Goal: Transaction & Acquisition: Purchase product/service

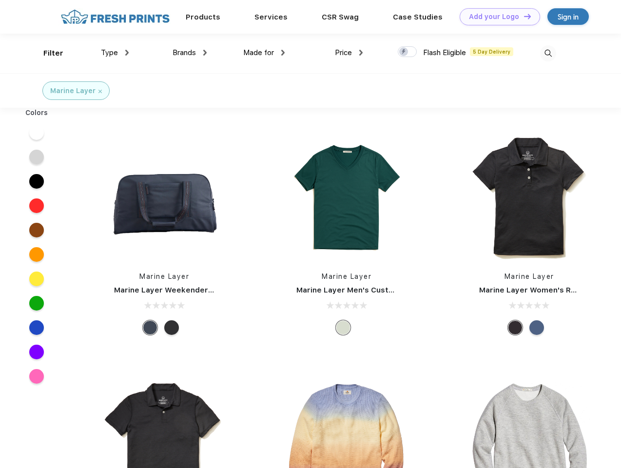
click at [496, 17] on link "Add your Logo Design Tool" at bounding box center [500, 16] width 80 height 17
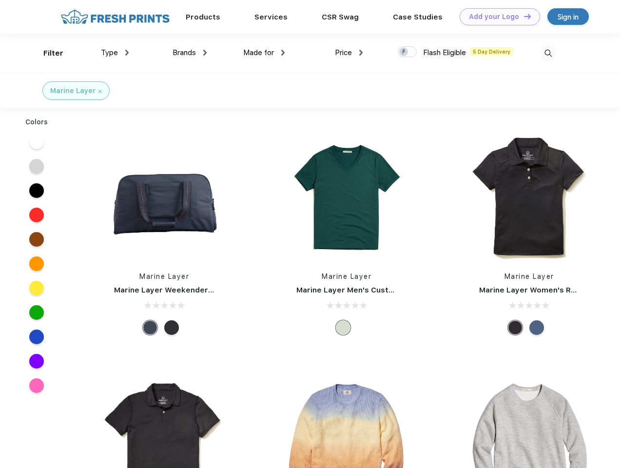
click at [0, 0] on div "Design Tool" at bounding box center [0, 0] width 0 height 0
click at [523, 16] on link "Add your Logo Design Tool" at bounding box center [500, 16] width 80 height 17
click at [47, 53] on div "Filter" at bounding box center [53, 53] width 20 height 11
click at [115, 53] on span "Type" at bounding box center [109, 52] width 17 height 9
click at [190, 53] on span "Brands" at bounding box center [184, 52] width 23 height 9
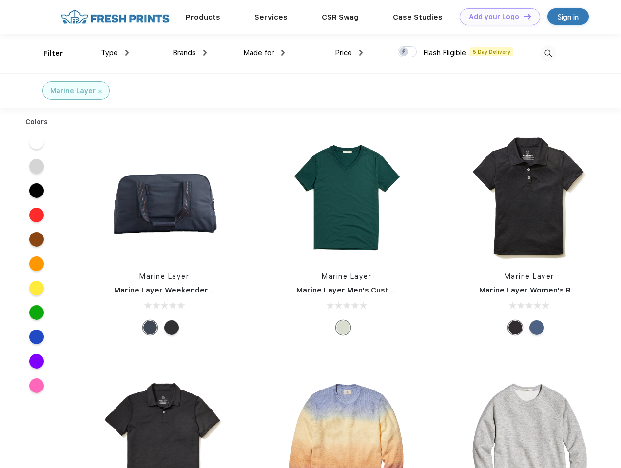
click at [264, 53] on span "Made for" at bounding box center [258, 52] width 31 height 9
click at [349, 53] on span "Price" at bounding box center [343, 52] width 17 height 9
click at [408, 52] on div at bounding box center [407, 51] width 19 height 11
click at [404, 52] on input "checkbox" at bounding box center [401, 49] width 6 height 6
click at [548, 53] on img at bounding box center [548, 53] width 16 height 16
